Goal: Find specific page/section: Find specific page/section

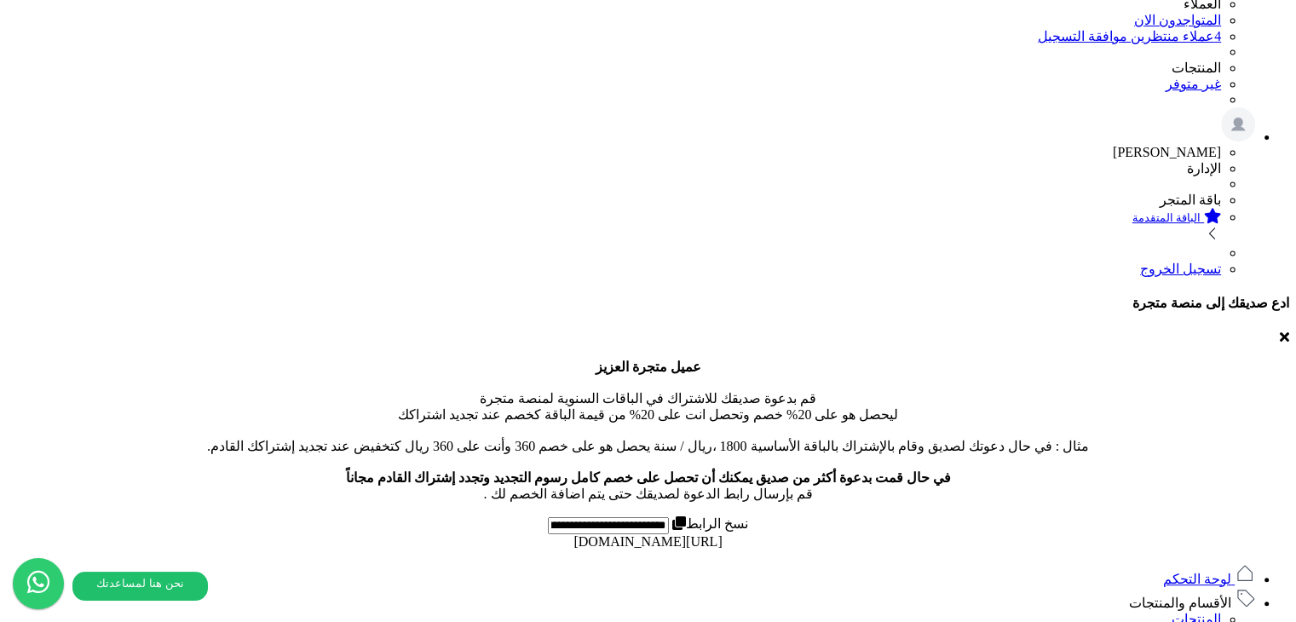
scroll to position [511, 0]
